Goal: Task Accomplishment & Management: Use online tool/utility

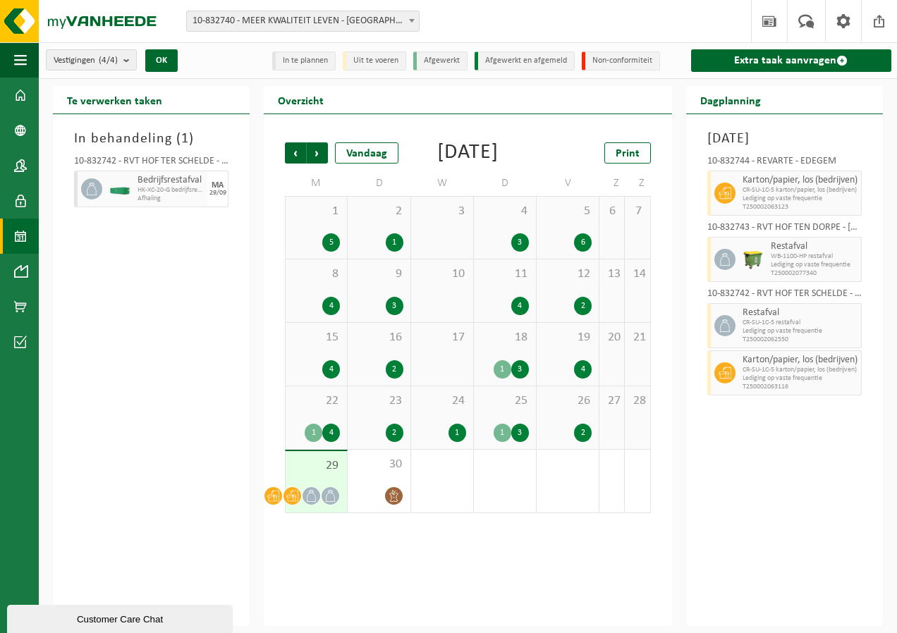
click at [330, 17] on span "10-832740 - MEER KWALITEIT LEVEN - [GEOGRAPHIC_DATA]" at bounding box center [303, 21] width 232 height 20
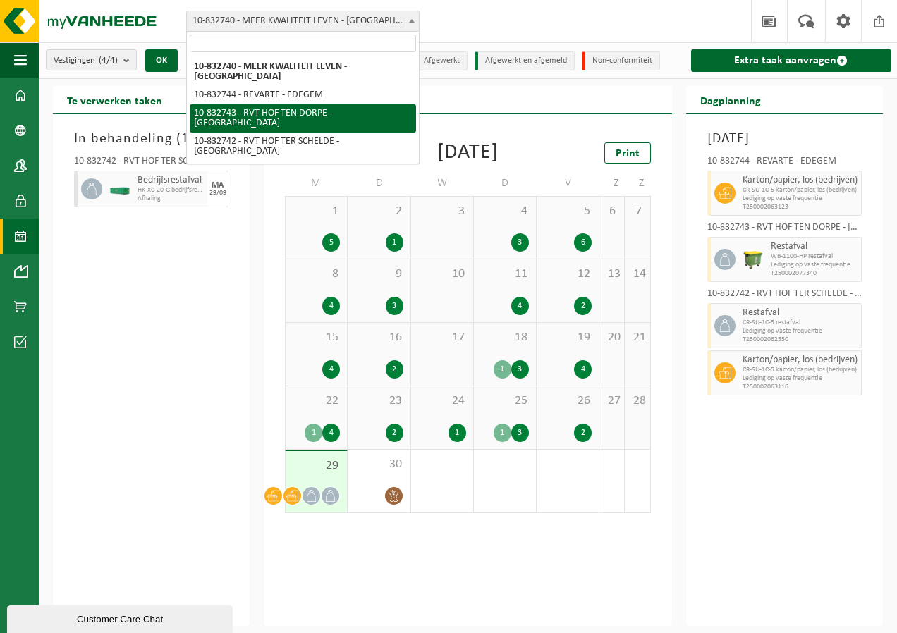
select select "91187"
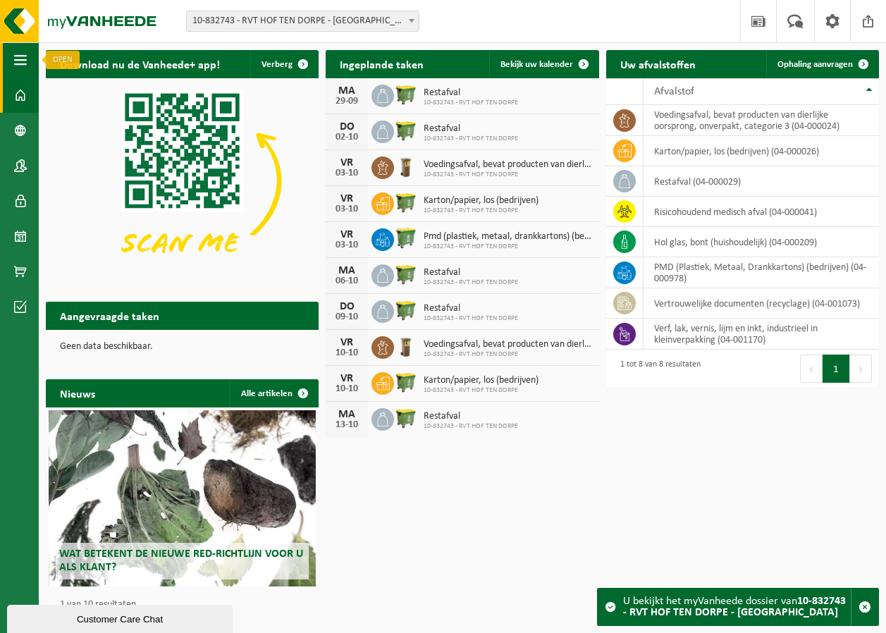
click at [9, 58] on button "Navigatie" at bounding box center [19, 59] width 39 height 35
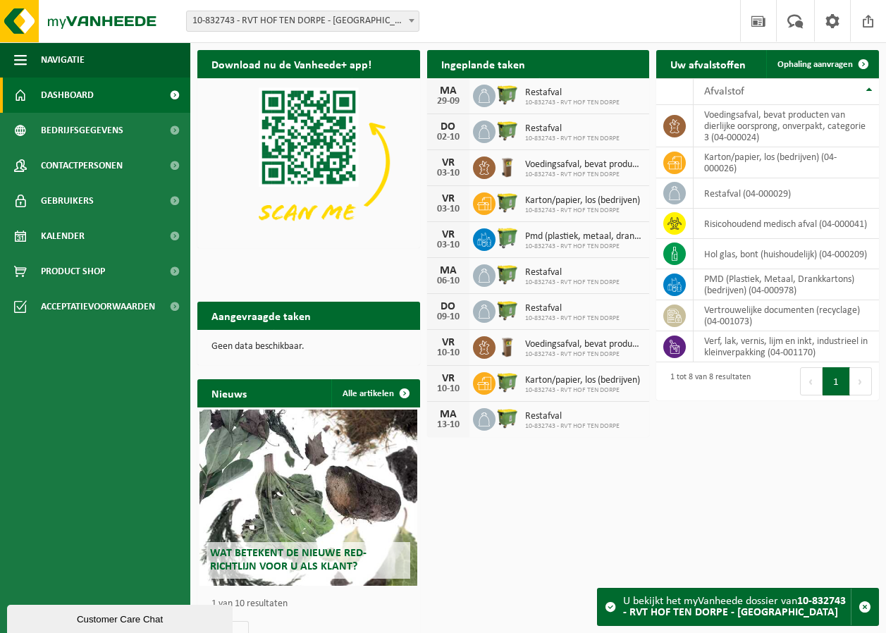
click at [67, 101] on span "Dashboard" at bounding box center [67, 95] width 53 height 35
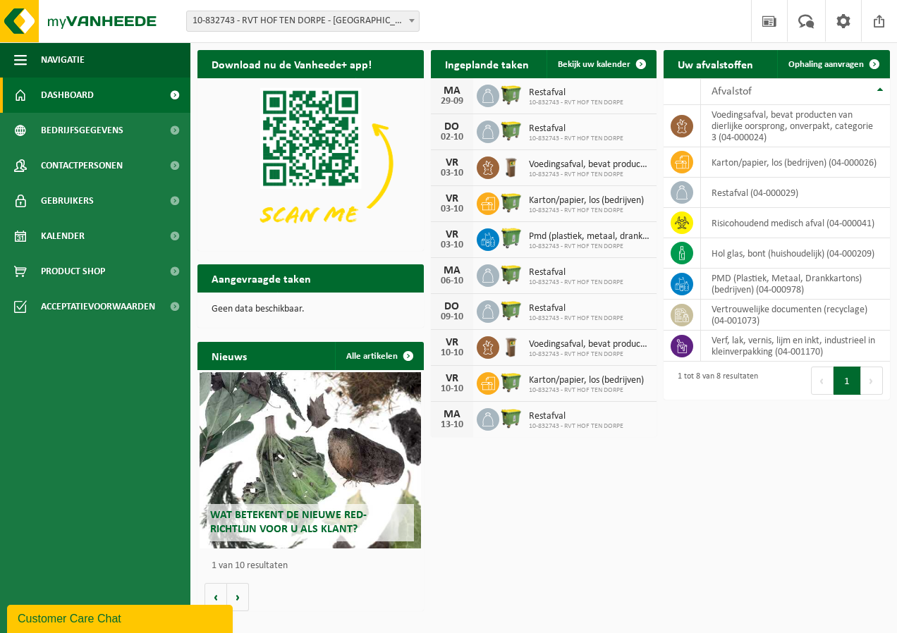
click at [390, 25] on span "10-832743 - RVT HOF TEN DORPE - [GEOGRAPHIC_DATA]" at bounding box center [303, 21] width 232 height 20
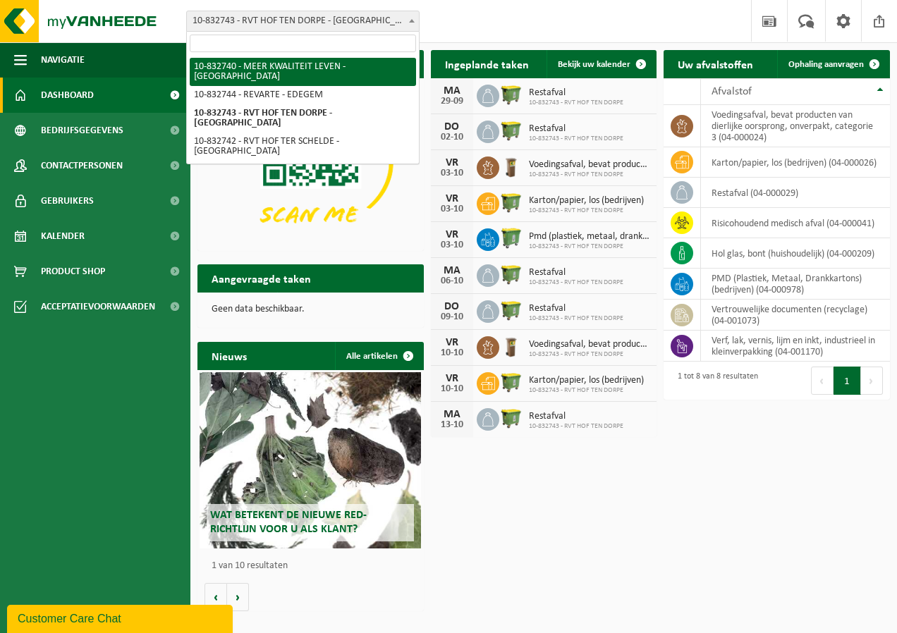
select select "91185"
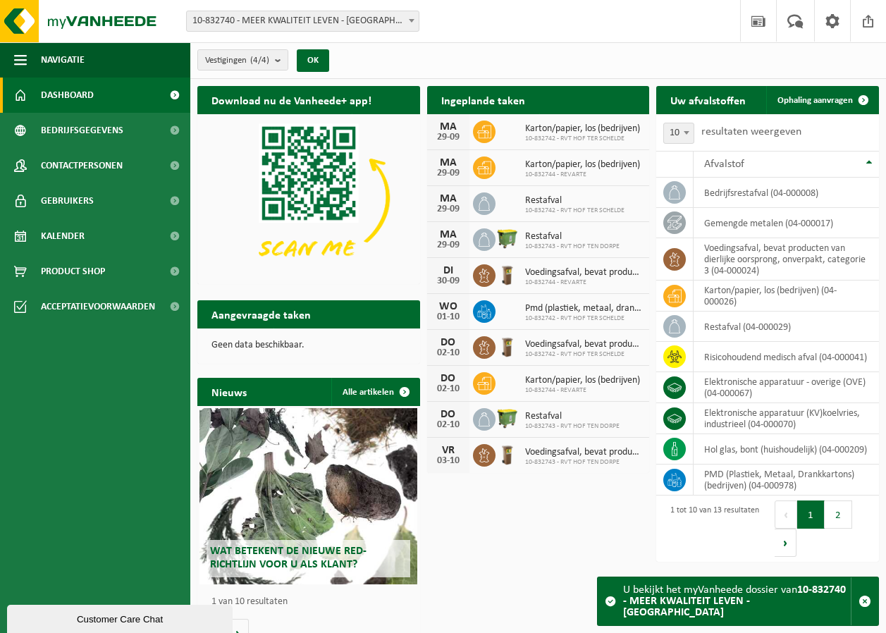
click at [327, 27] on span "10-832740 - MEER KWALITEIT LEVEN - [GEOGRAPHIC_DATA]" at bounding box center [303, 21] width 232 height 20
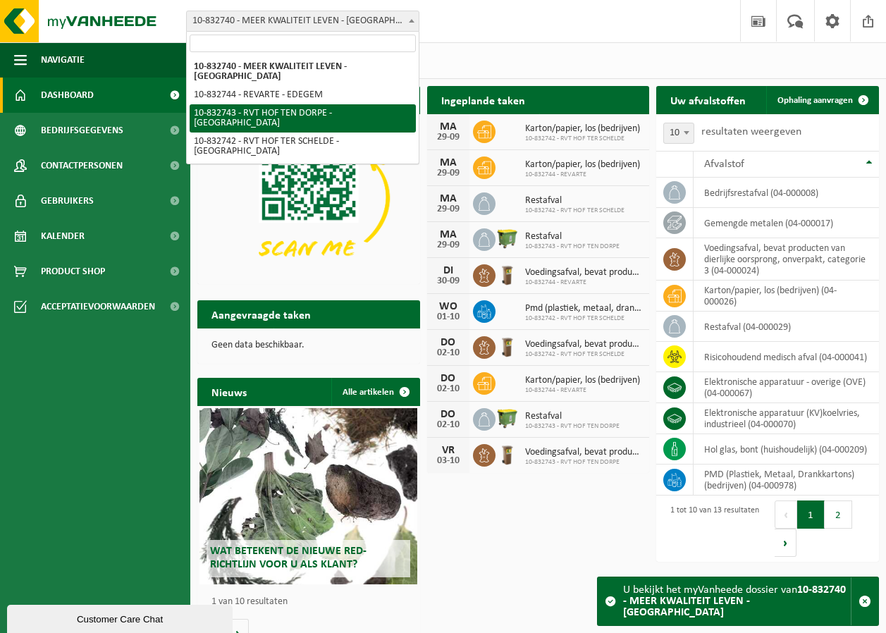
select select "91187"
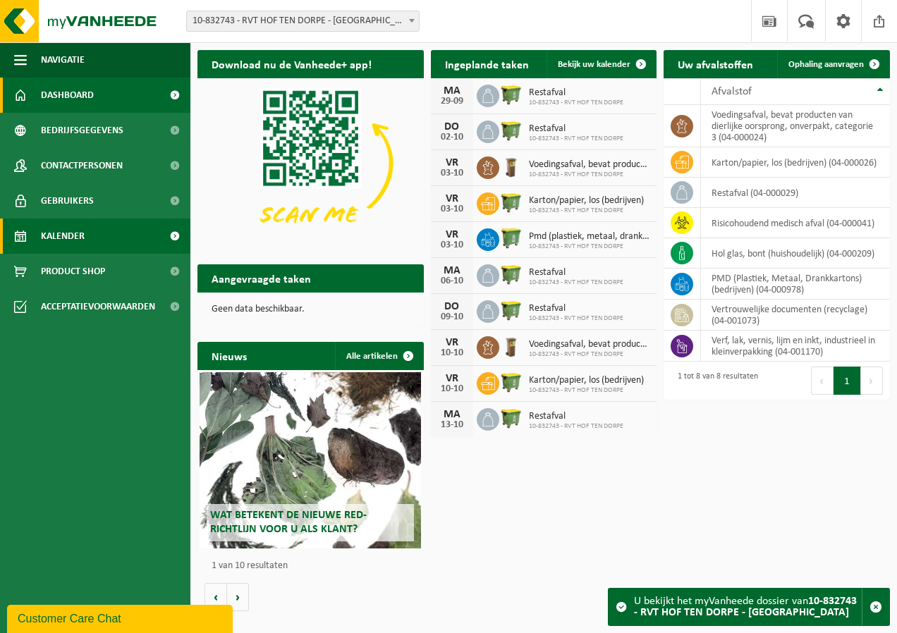
click at [99, 238] on link "Kalender" at bounding box center [95, 236] width 190 height 35
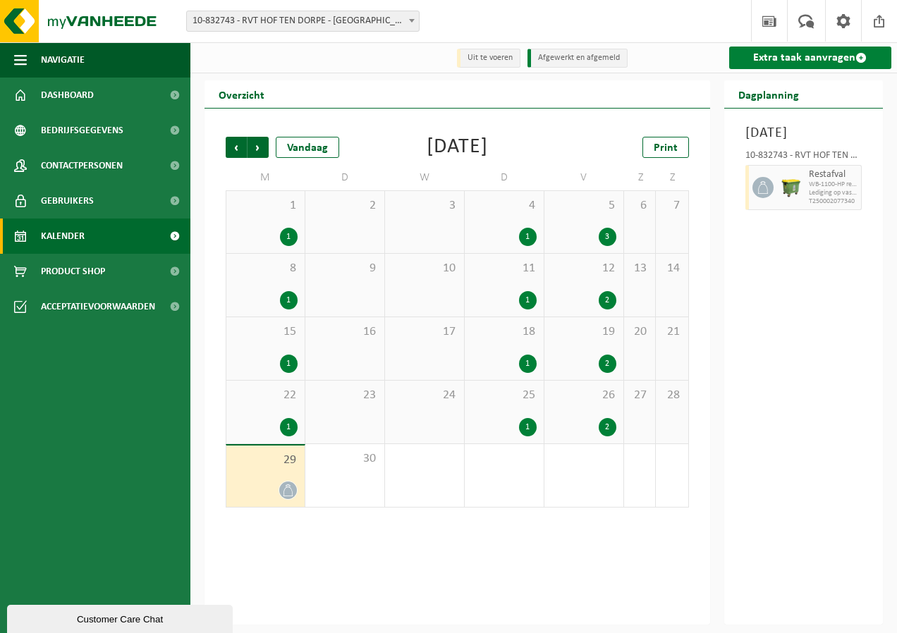
click at [778, 66] on link "Extra taak aanvragen" at bounding box center [810, 58] width 163 height 23
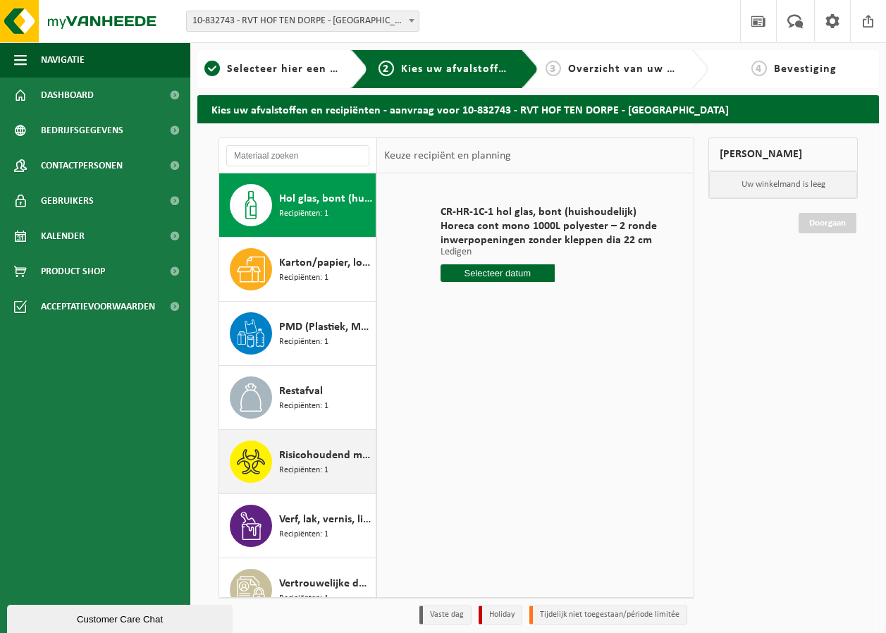
scroll to position [71, 0]
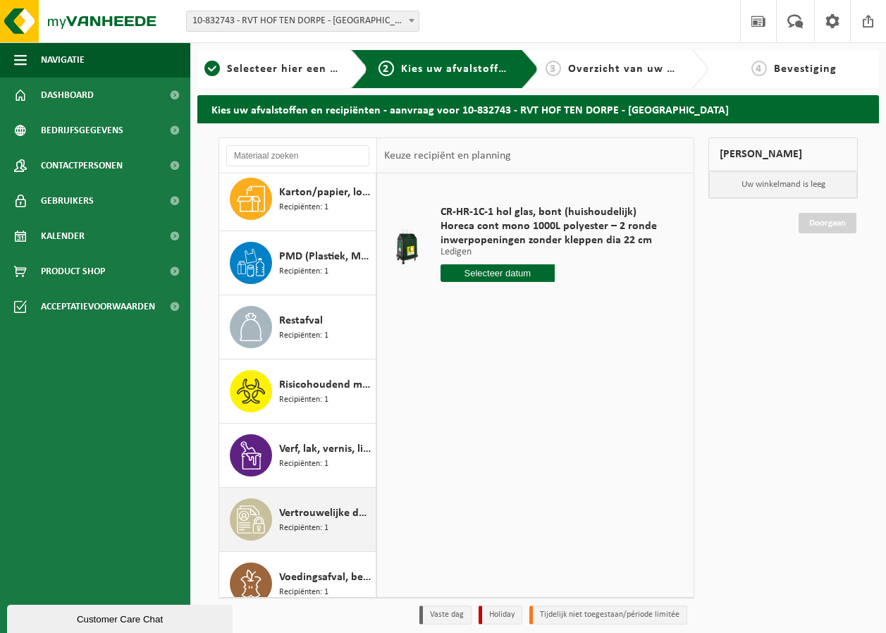
click at [291, 525] on span "Recipiënten: 1" at bounding box center [303, 528] width 49 height 13
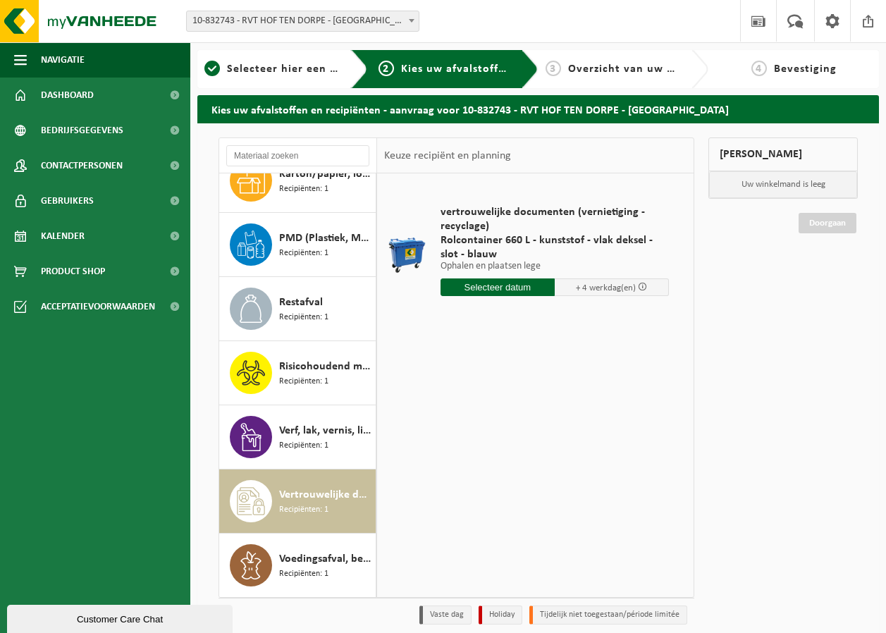
click at [503, 286] on input "text" at bounding box center [498, 287] width 114 height 18
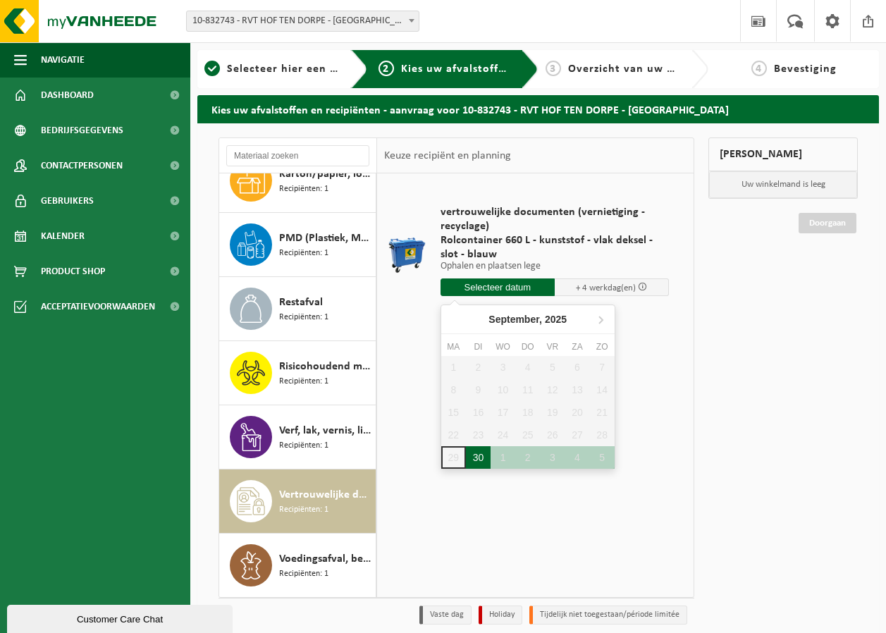
click at [479, 462] on div "30" at bounding box center [478, 457] width 25 height 23
type input "Van 2025-09-30"
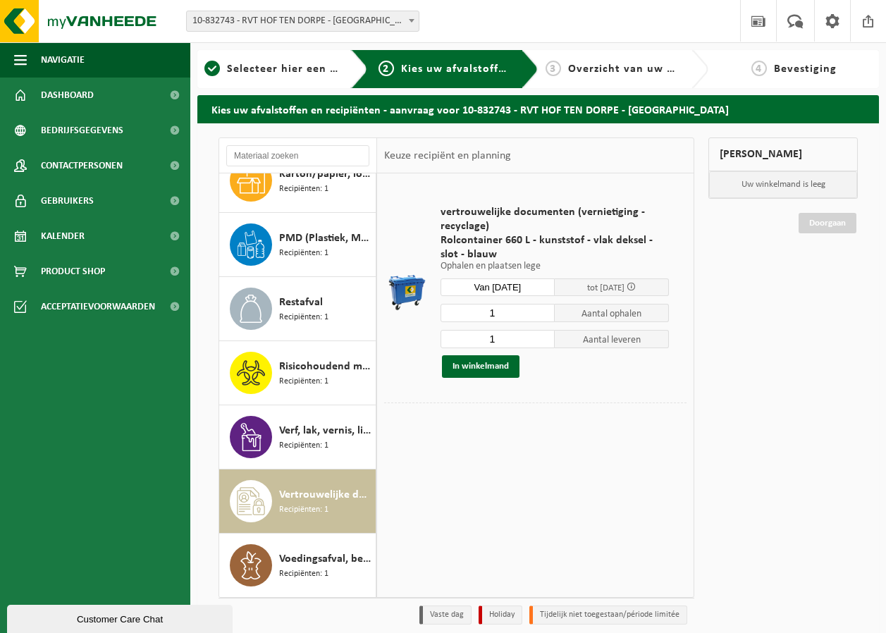
click at [510, 294] on input "Van 2025-09-30" at bounding box center [498, 287] width 114 height 18
click at [562, 536] on div "vertrouwelijke documenten (vernietiging - recyclage) Rolcontainer 660 L - kunst…" at bounding box center [535, 384] width 317 height 423
click at [460, 371] on button "In winkelmand" at bounding box center [481, 366] width 78 height 23
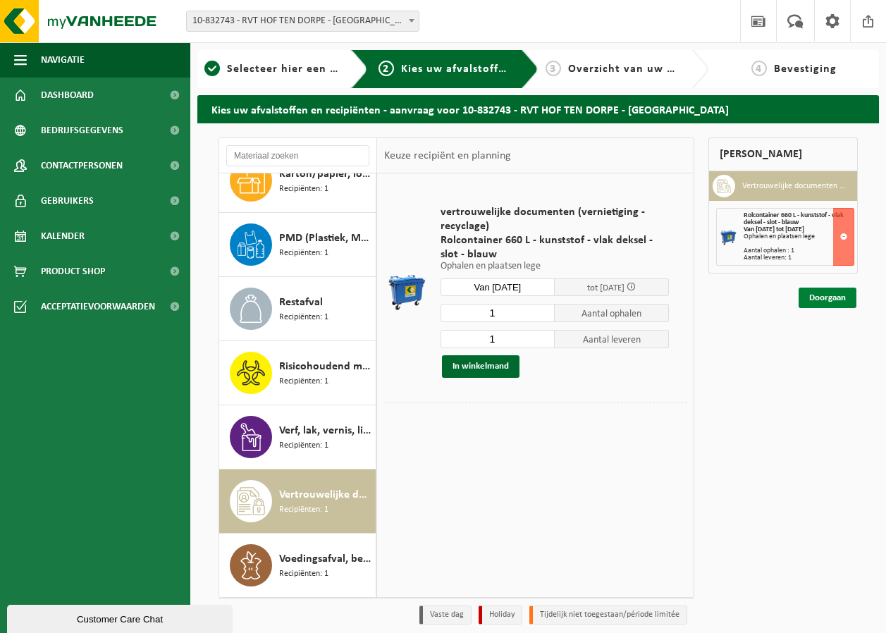
click at [831, 298] on link "Doorgaan" at bounding box center [828, 298] width 58 height 20
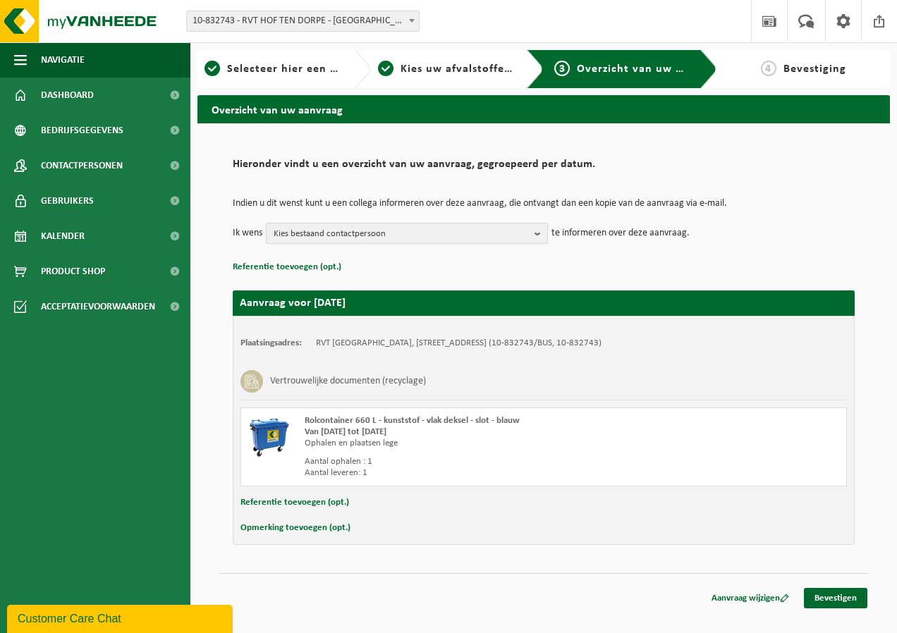
click at [367, 225] on span "Kies bestaand contactpersoon" at bounding box center [401, 234] width 255 height 21
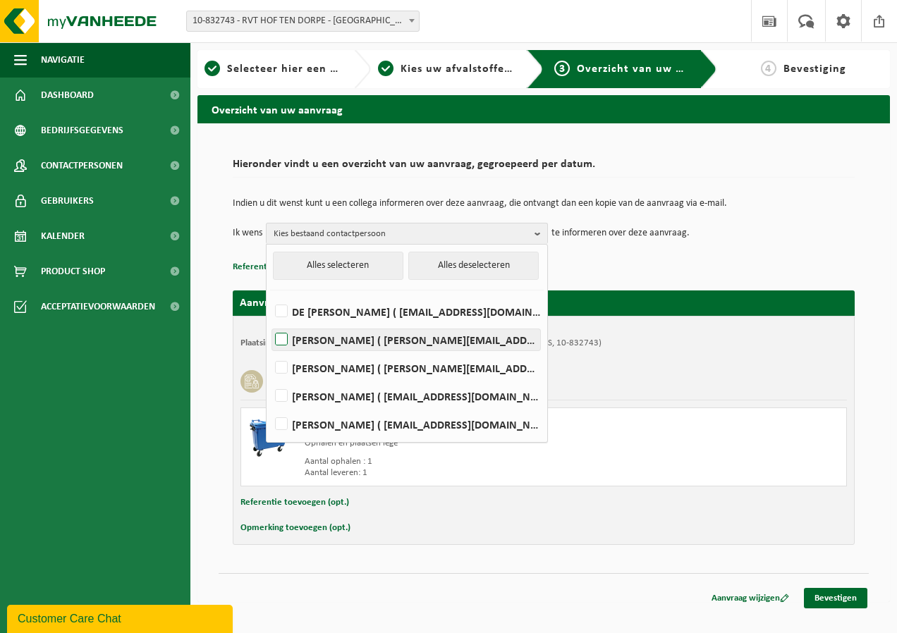
click at [284, 336] on label "[PERSON_NAME] ( [PERSON_NAME][EMAIL_ADDRESS][DOMAIN_NAME] )" at bounding box center [406, 339] width 268 height 21
click at [270, 322] on input "[PERSON_NAME] ( [PERSON_NAME][EMAIL_ADDRESS][DOMAIN_NAME] )" at bounding box center [269, 322] width 1 height 1
checkbox input "true"
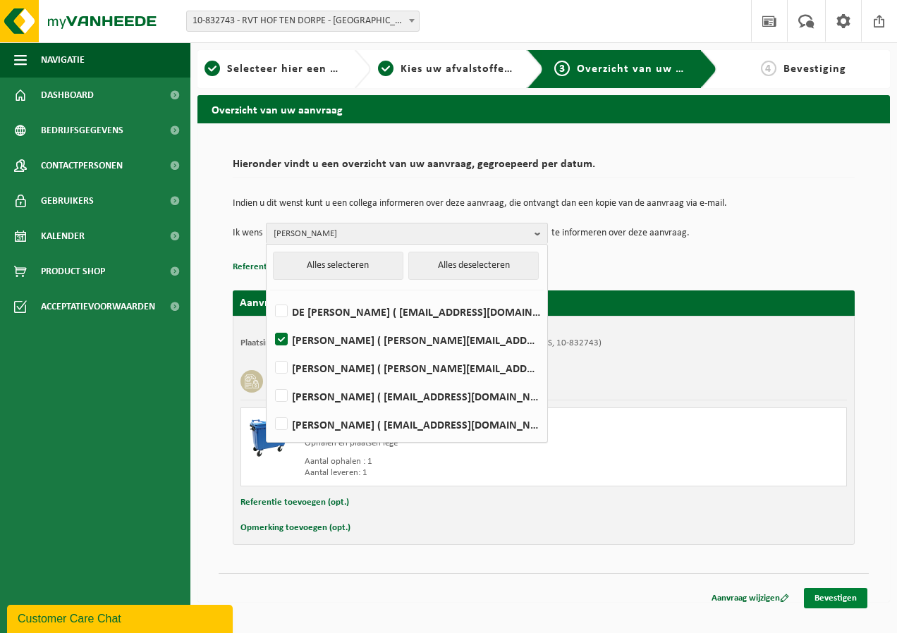
click at [833, 597] on link "Bevestigen" at bounding box center [835, 598] width 63 height 20
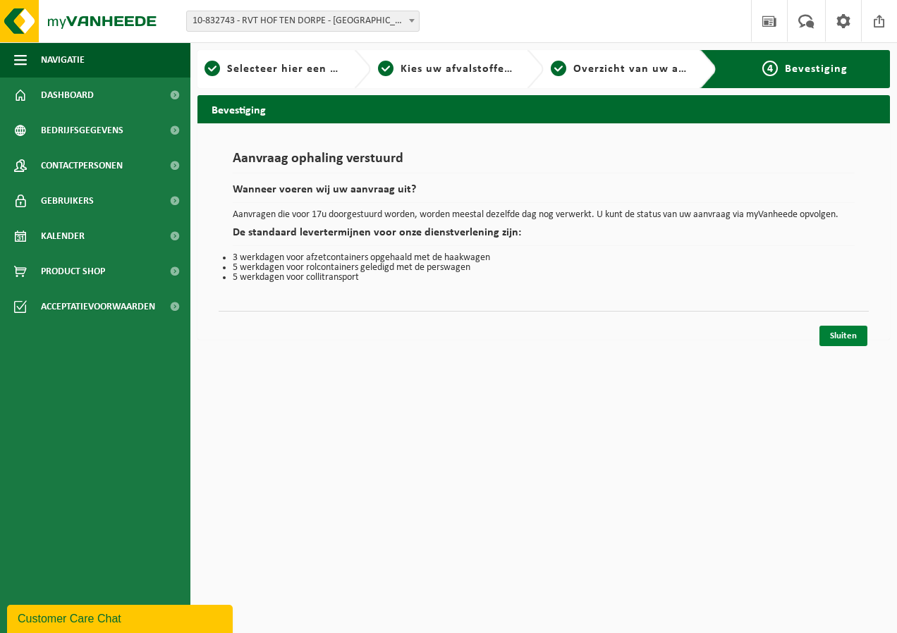
click at [847, 332] on link "Sluiten" at bounding box center [843, 336] width 48 height 20
